Goal: Task Accomplishment & Management: Manage account settings

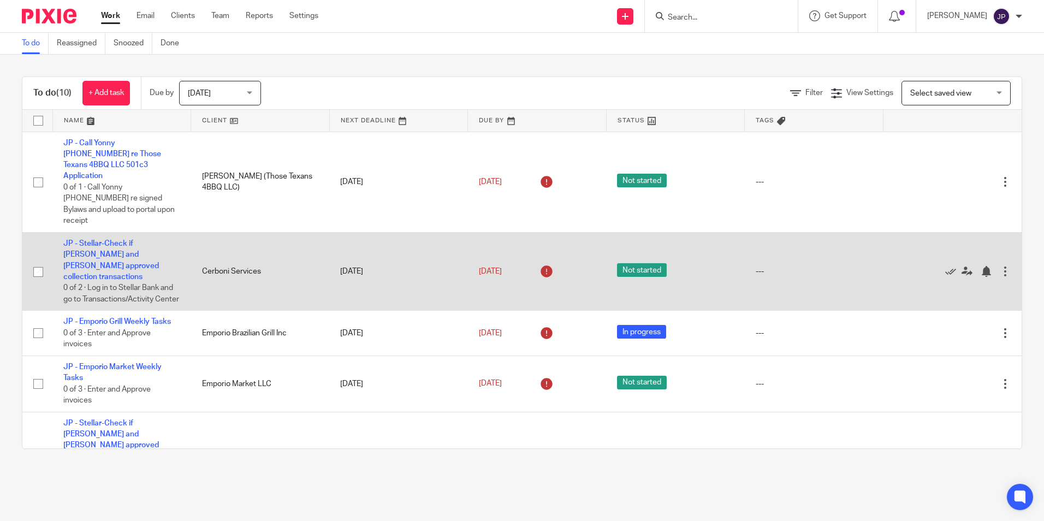
click at [920, 266] on div at bounding box center [947, 271] width 106 height 11
click at [945, 266] on icon at bounding box center [950, 271] width 11 height 11
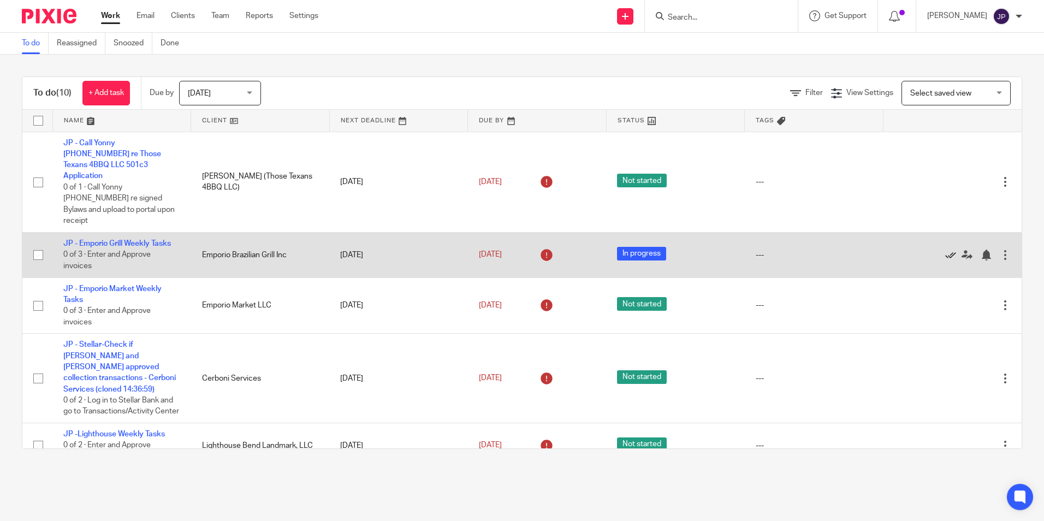
click at [945, 249] on icon at bounding box center [950, 254] width 11 height 11
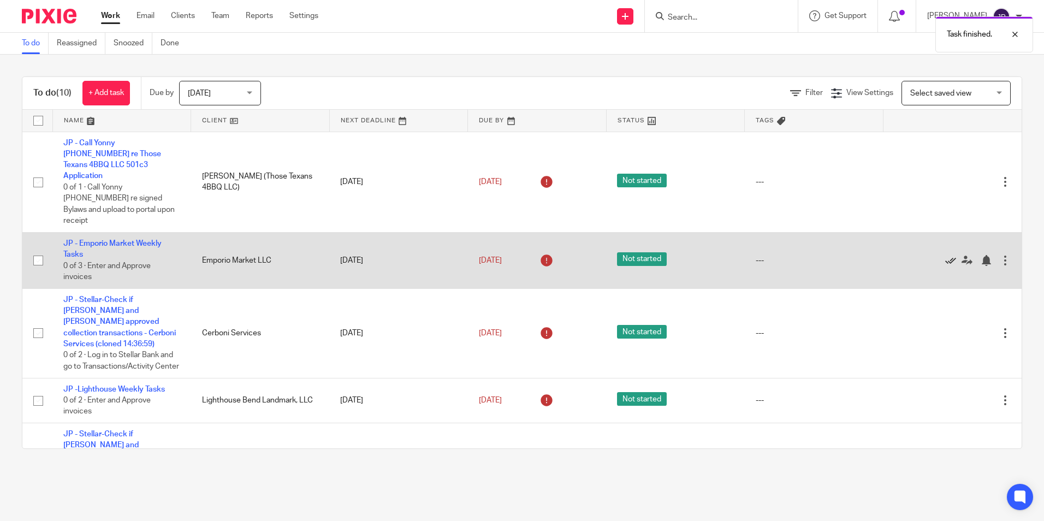
click at [945, 255] on icon at bounding box center [950, 260] width 11 height 11
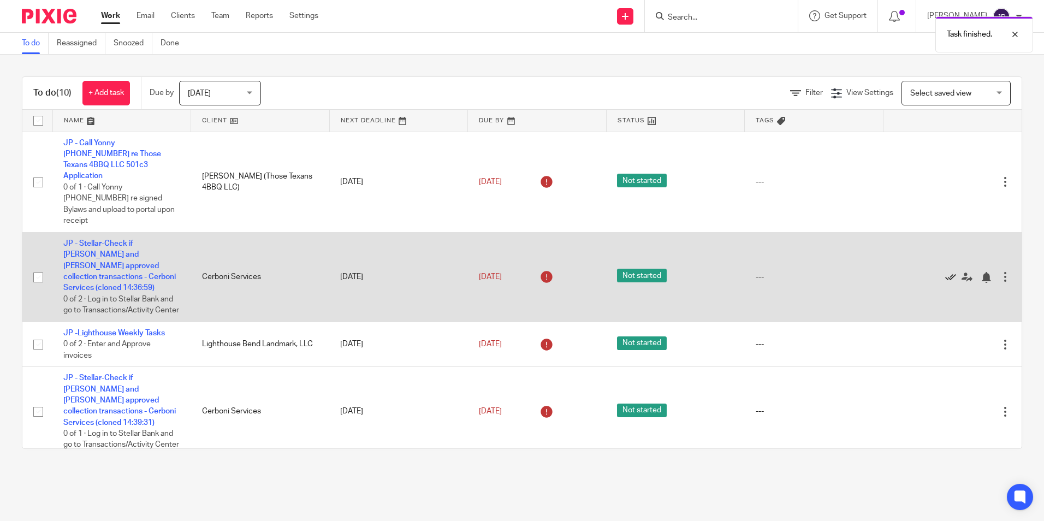
click at [945, 272] on icon at bounding box center [950, 277] width 11 height 11
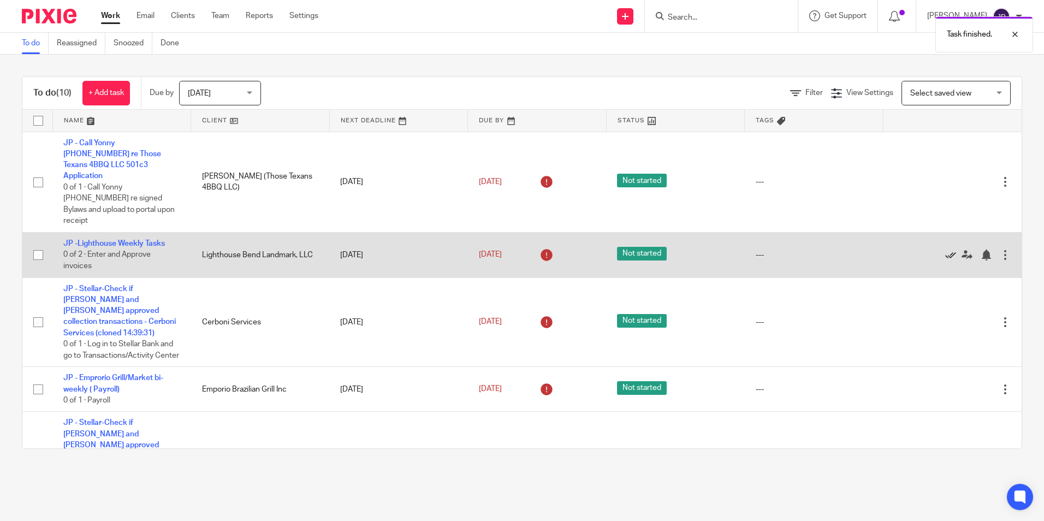
click at [945, 249] on icon at bounding box center [950, 254] width 11 height 11
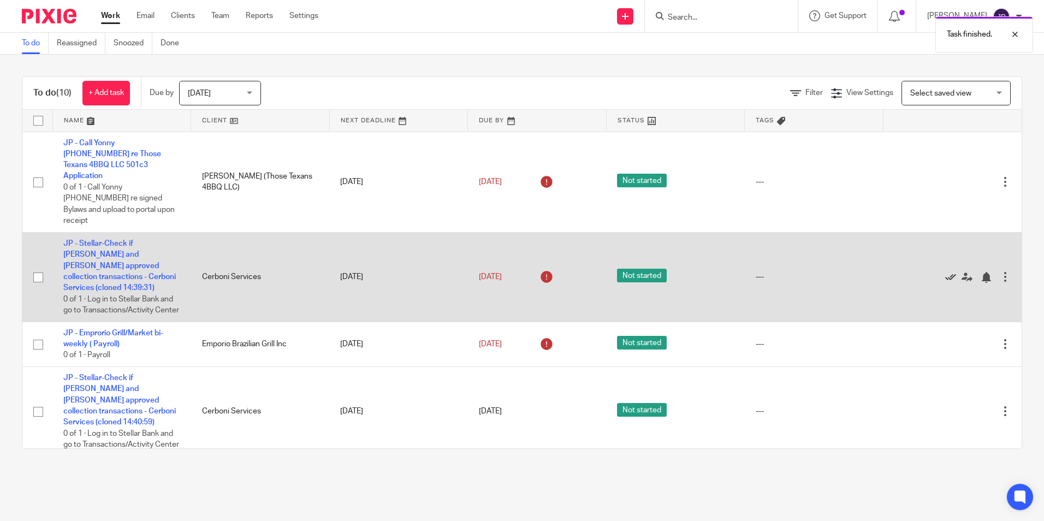
click at [945, 272] on icon at bounding box center [950, 277] width 11 height 11
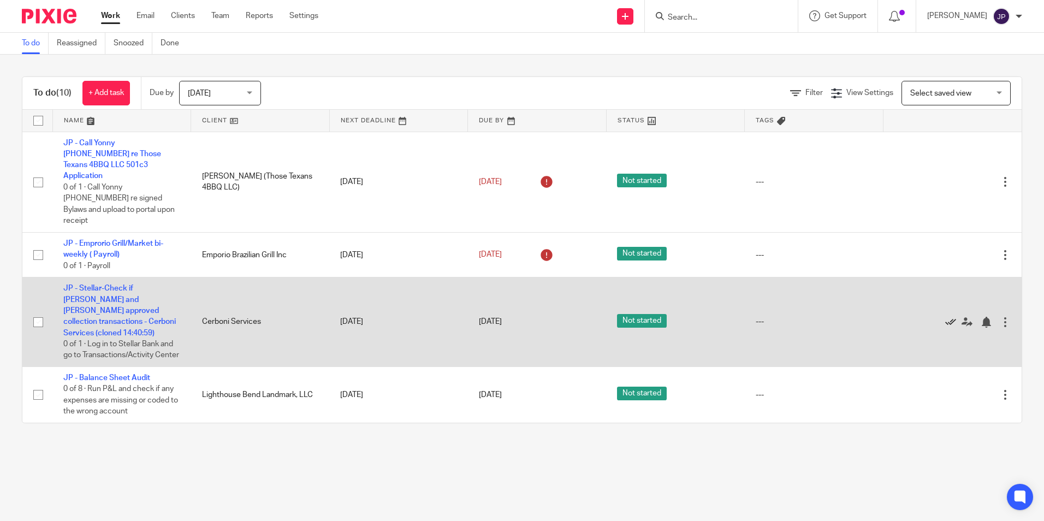
click at [945, 317] on icon at bounding box center [950, 322] width 11 height 11
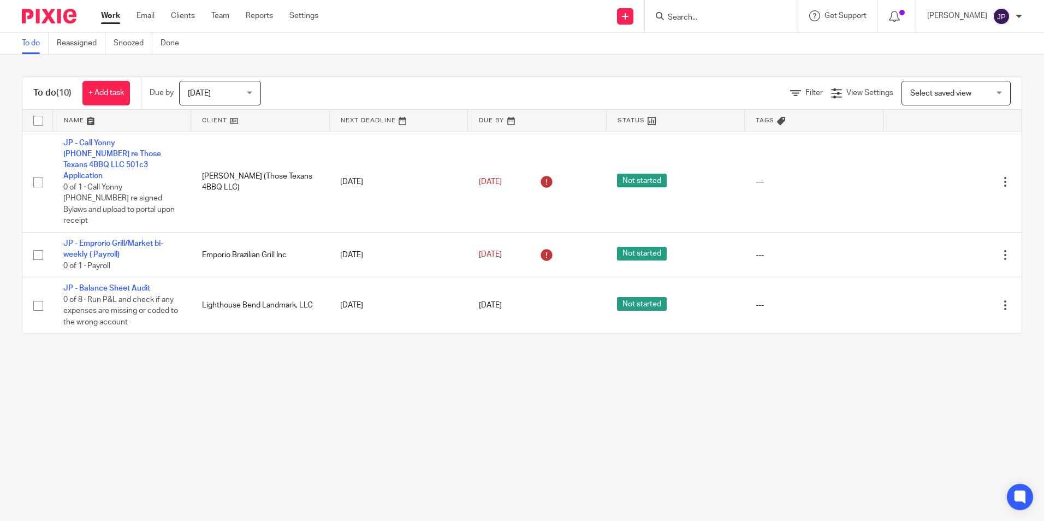
click at [253, 91] on div "[DATE] [DATE]" at bounding box center [220, 93] width 82 height 25
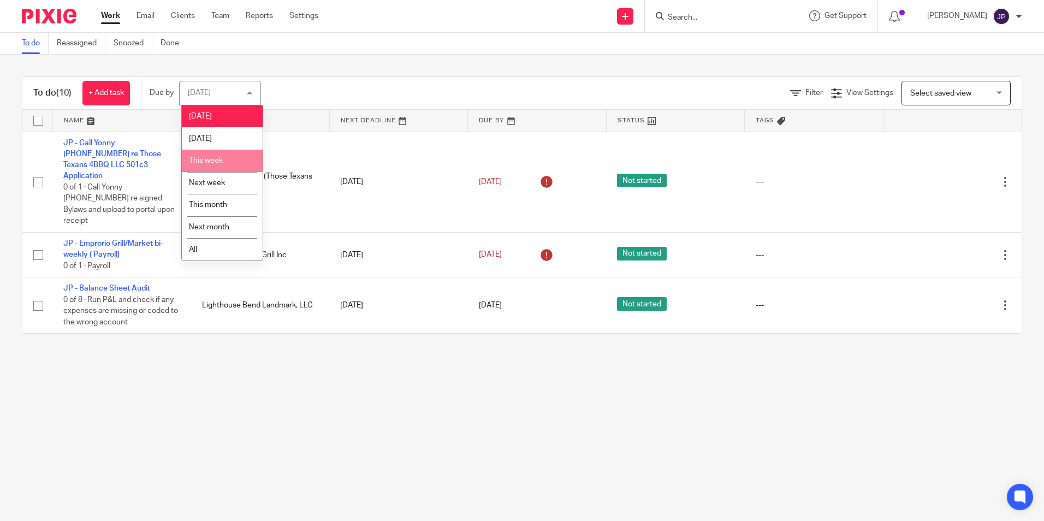
click at [221, 161] on span "This week" at bounding box center [206, 161] width 34 height 8
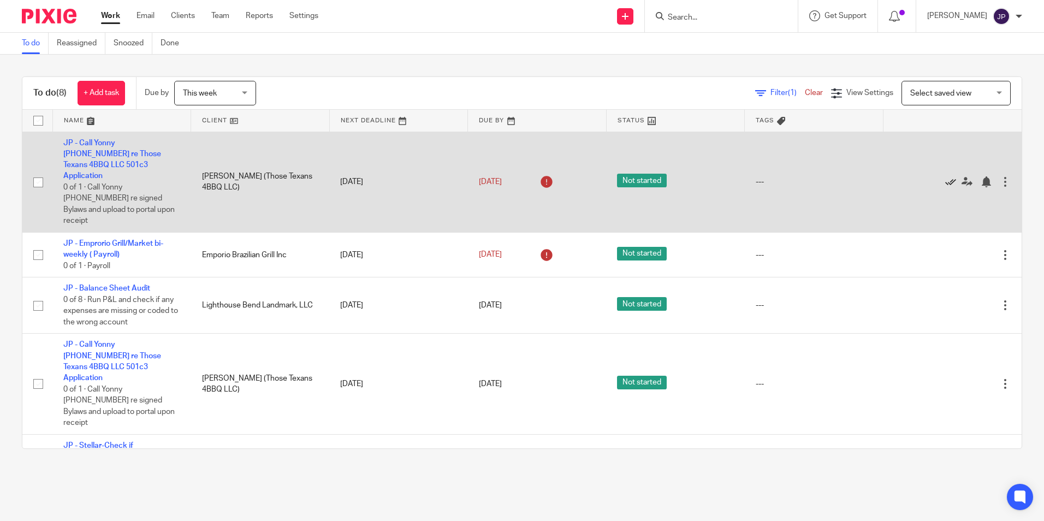
click at [945, 176] on icon at bounding box center [950, 181] width 11 height 11
